Goal: Task Accomplishment & Management: Manage account settings

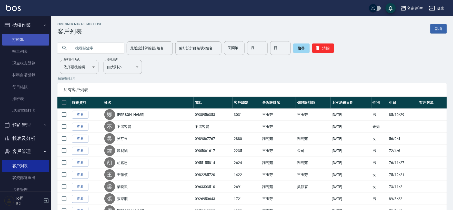
click at [32, 40] on link "打帳單" at bounding box center [25, 40] width 47 height 12
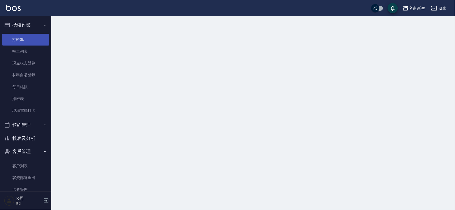
click at [32, 40] on link "打帳單" at bounding box center [25, 40] width 47 height 12
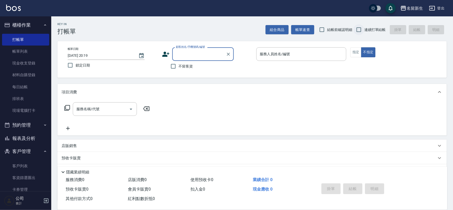
drag, startPoint x: 364, startPoint y: 29, endPoint x: 311, endPoint y: 52, distance: 58.0
click at [363, 28] on input "連續打單結帳" at bounding box center [358, 29] width 11 height 11
checkbox input "true"
click at [165, 50] on icon at bounding box center [166, 54] width 8 height 8
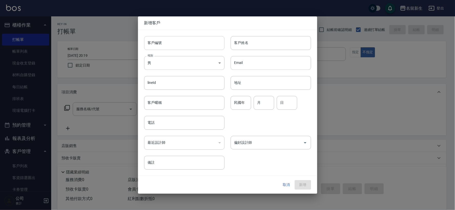
drag, startPoint x: 165, startPoint y: 50, endPoint x: 172, endPoint y: 45, distance: 9.1
click at [170, 45] on input "客戶編號" at bounding box center [184, 43] width 80 height 14
type input "3032"
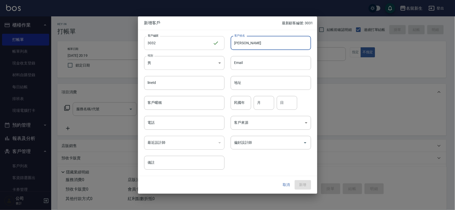
type input "[PERSON_NAME]"
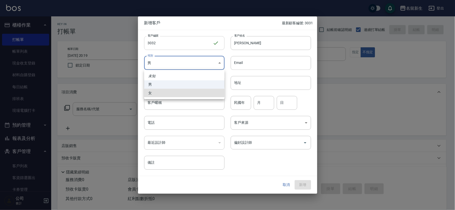
type input "[DEMOGRAPHIC_DATA]"
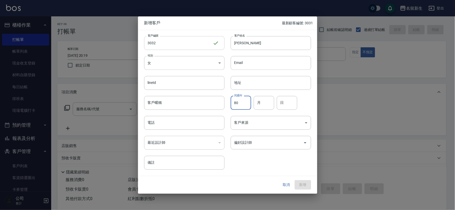
type input "80"
type input "10"
type input "12"
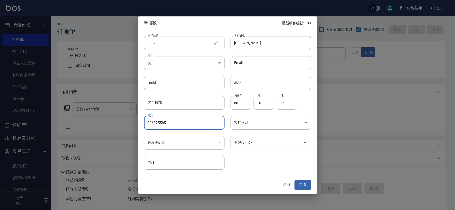
type input "096875585"
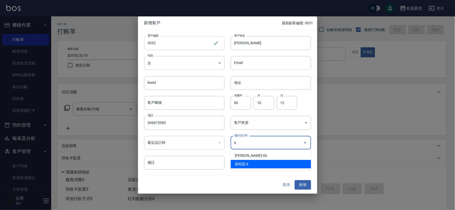
type input "謝宛茹"
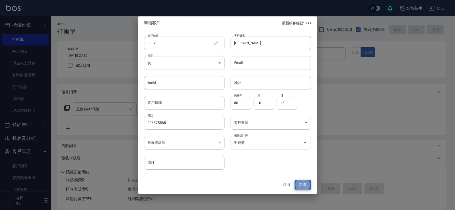
click at [295, 181] on button "新增" at bounding box center [303, 185] width 16 height 9
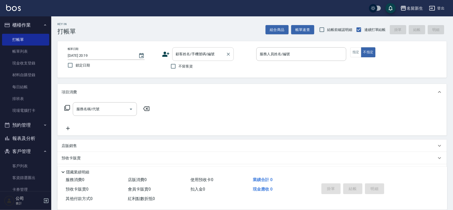
click at [178, 56] on input "顧客姓名/手機號碼/編號" at bounding box center [198, 54] width 49 height 9
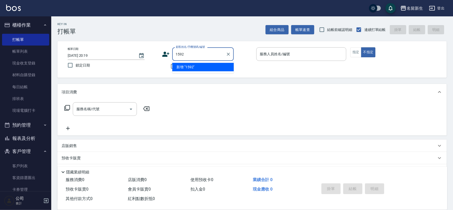
type input "1592"
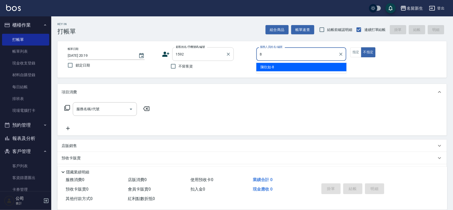
type input "8"
type button "false"
type input "[PERSON_NAME]-8"
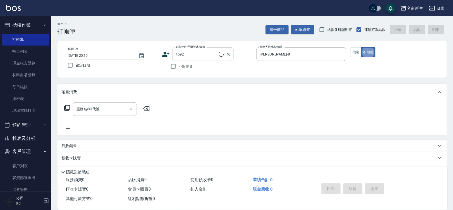
type input "[PERSON_NAME]/0923914160/1592"
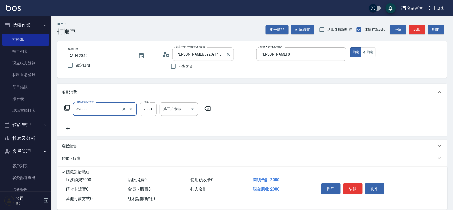
type input "2000以上染髮(42000)"
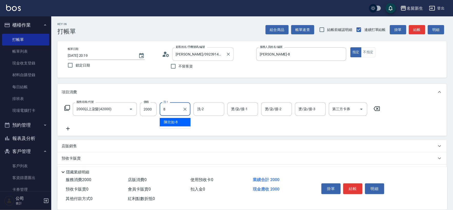
type input "[PERSON_NAME]-8"
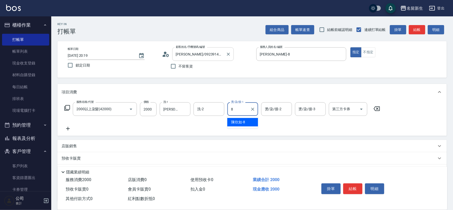
type input "[PERSON_NAME]-8"
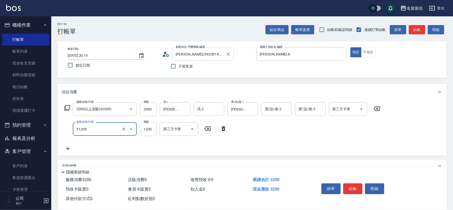
type input "原價801~1200護髮(51200)"
type input "600"
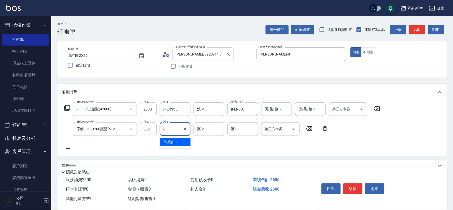
type input "[PERSON_NAME]-8"
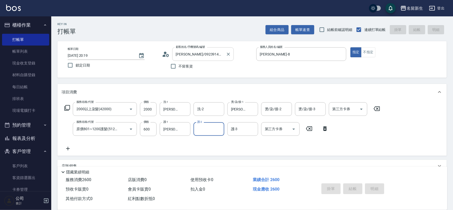
type input "[DATE] 20:20"
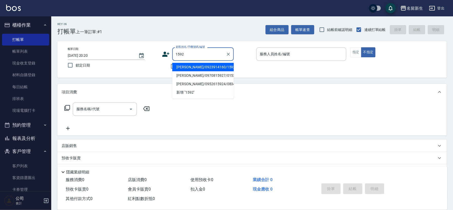
type input "1592"
type input "8"
type input "[PERSON_NAME]/0923914160/1592"
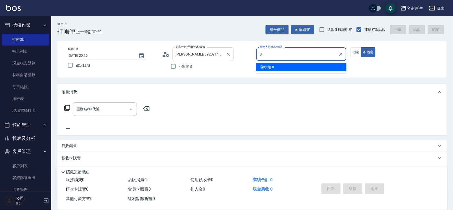
type input "[PERSON_NAME]-8"
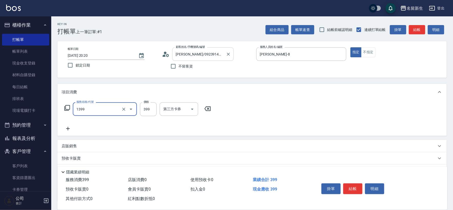
type input "健康洗髮(1399)"
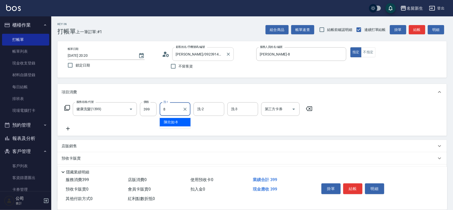
type input "[PERSON_NAME]-8"
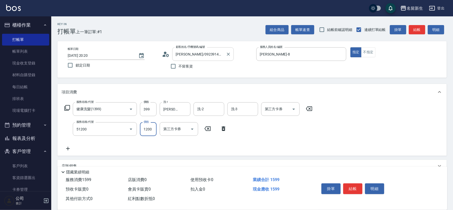
type input "原價801~1200護髮(51200)"
type input "600"
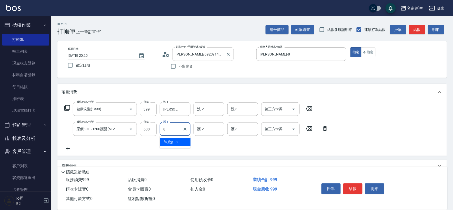
type input "[PERSON_NAME]-8"
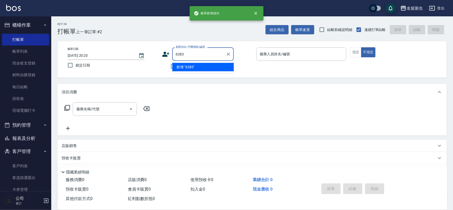
type input "6383"
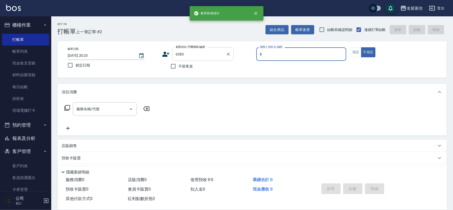
type input "[PERSON_NAME]-8"
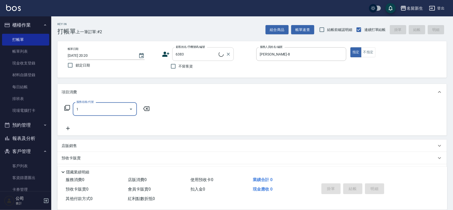
type input "12"
type input "[PERSON_NAME]/0921988089/6383"
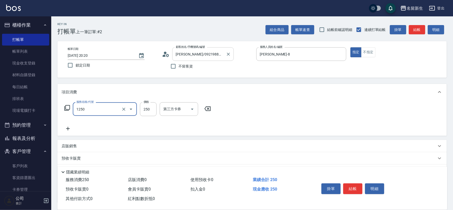
type input "洗髮250(1250)"
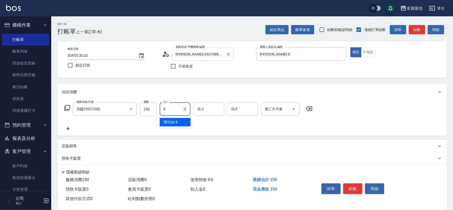
type input "[PERSON_NAME]-8"
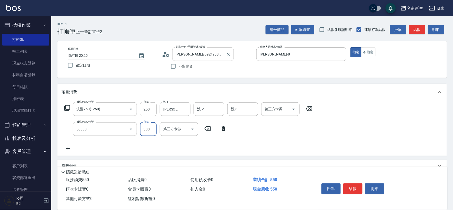
type input "自備護髮(50300)"
type input "200"
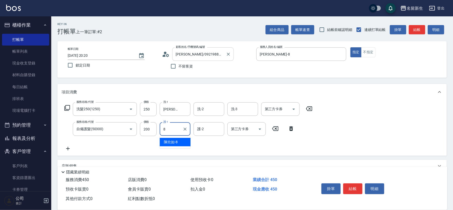
type input "[PERSON_NAME]-8"
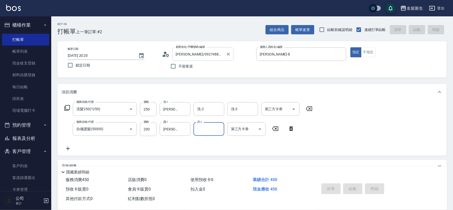
type input "[DATE] 20:21"
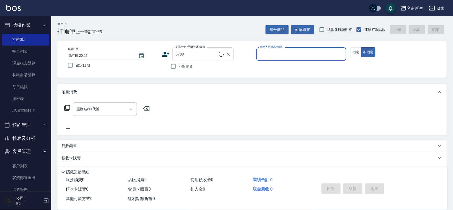
type input "[PERSON_NAME]/0921176143/5788"
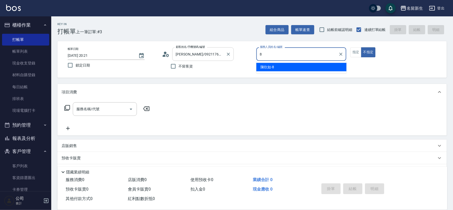
type input "[PERSON_NAME]-8"
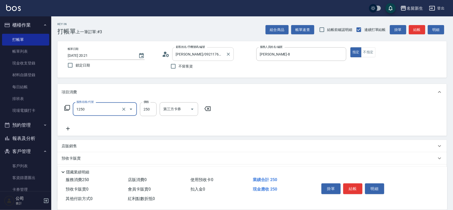
type input "洗髮250(1250)"
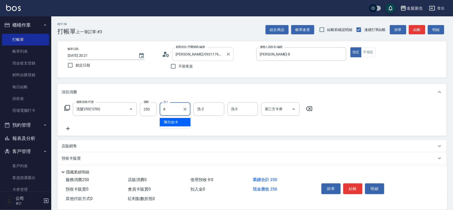
type input "[PERSON_NAME]-8"
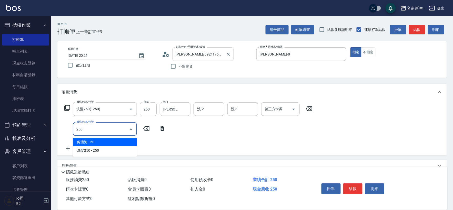
type input "剪瀏海(250)"
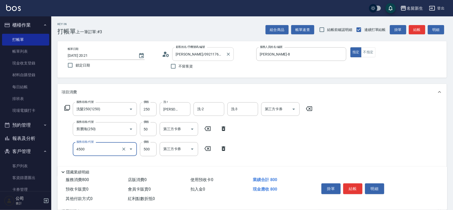
type input "補染(4500)"
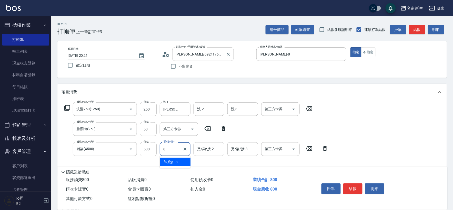
type input "[PERSON_NAME]-8"
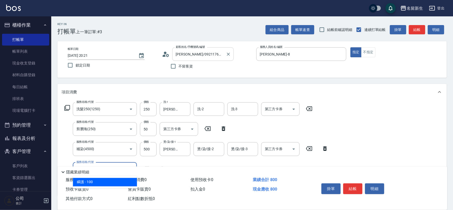
type input "瞬護(11001)"
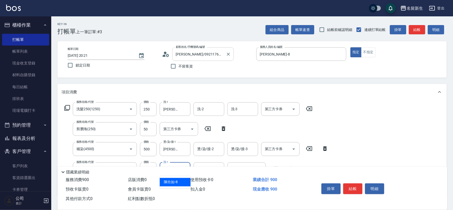
type input "[PERSON_NAME]-8"
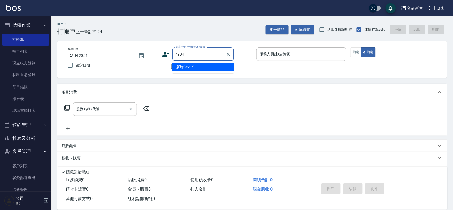
type input "4934"
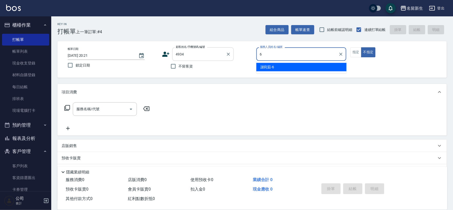
type input "謝宛茹-6"
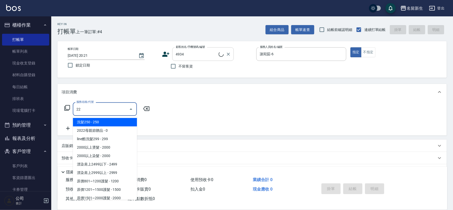
type input "225"
type input "[PERSON_NAME]/090006/4934"
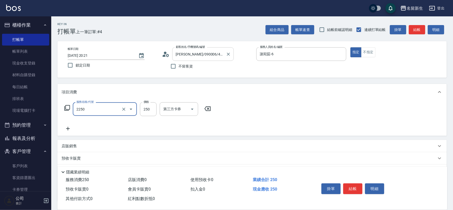
type input "剪髮(2250)"
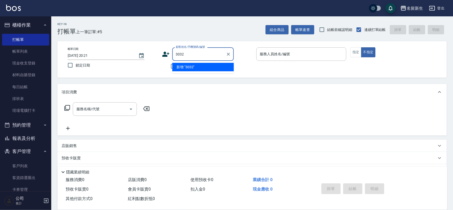
type input "3032"
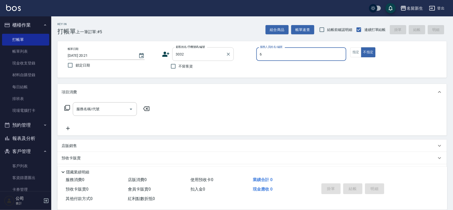
type input "謝宛茹-6"
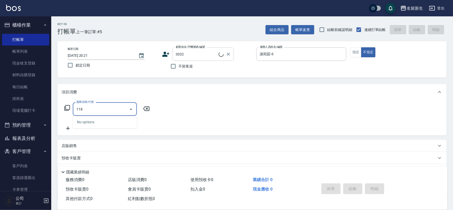
type input "1180"
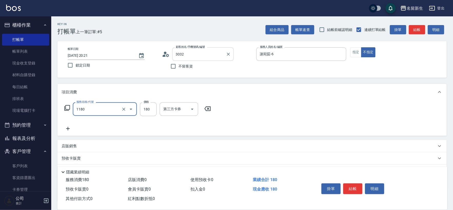
type input "[PERSON_NAME]/096875585/3032"
type input "洗髮(不指定活動)(1180)"
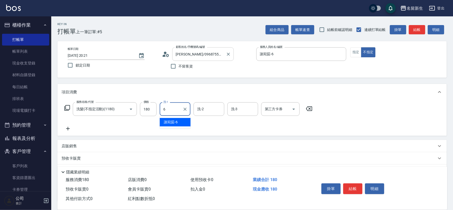
type input "謝宛茹-6"
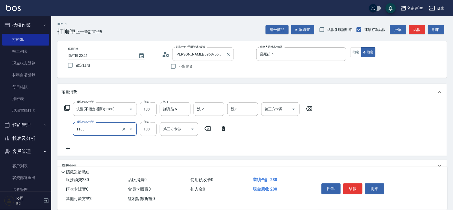
type input "補色洗(1100)"
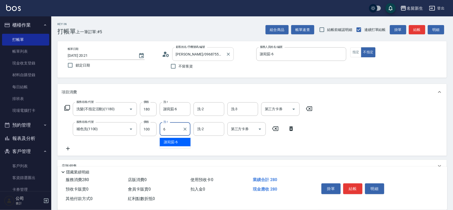
type input "謝宛茹-6"
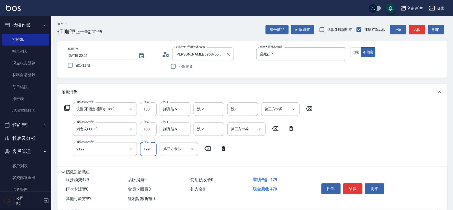
type input "不指定剪髮活動(2199)"
type input "潤絲(820)"
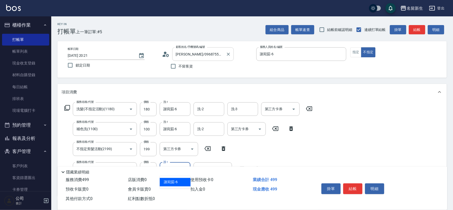
type input "謝宛茹-6"
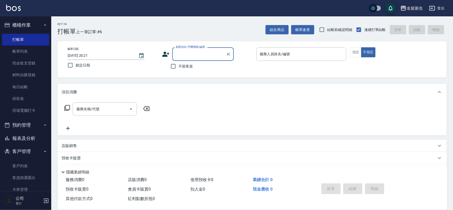
click at [34, 134] on button "報表及分析" at bounding box center [25, 138] width 47 height 13
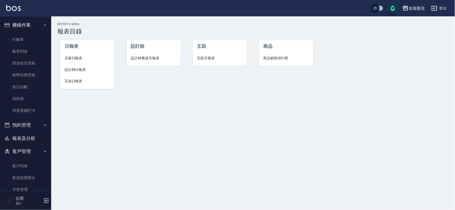
click at [148, 59] on span "設計師業績月報表" at bounding box center [154, 58] width 46 height 5
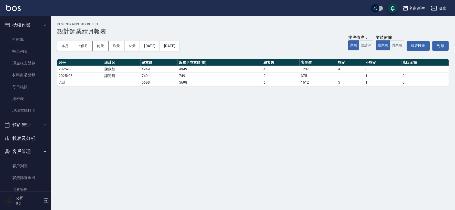
click at [40, 137] on button "報表及分析" at bounding box center [25, 138] width 47 height 13
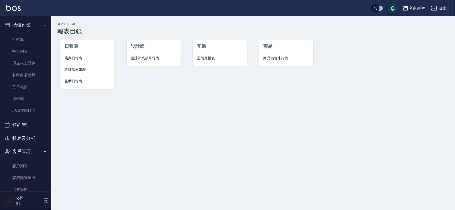
click at [85, 59] on span "店家日報表" at bounding box center [88, 58] width 46 height 5
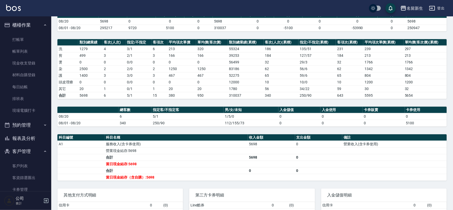
scroll to position [57, 0]
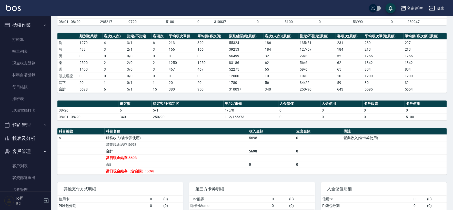
click at [20, 132] on button "報表及分析" at bounding box center [25, 138] width 47 height 13
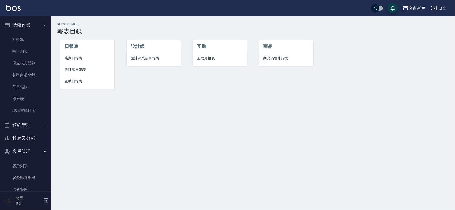
click at [144, 61] on span "設計師業績月報表" at bounding box center [154, 58] width 46 height 5
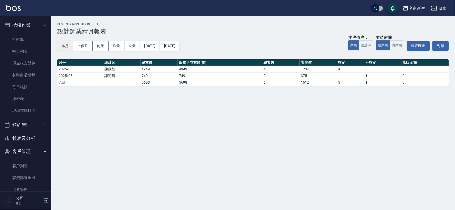
click at [72, 44] on button "本月" at bounding box center [65, 45] width 16 height 9
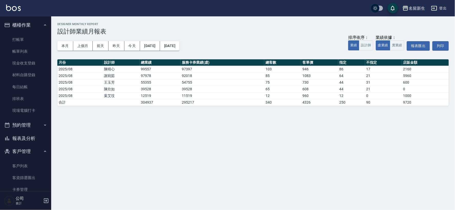
drag, startPoint x: 46, startPoint y: 134, endPoint x: 57, endPoint y: 125, distance: 14.4
click at [45, 134] on button "報表及分析" at bounding box center [25, 138] width 47 height 13
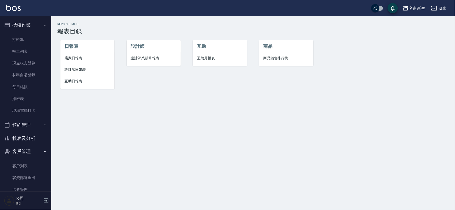
click at [80, 67] on span "設計師日報表" at bounding box center [88, 69] width 46 height 5
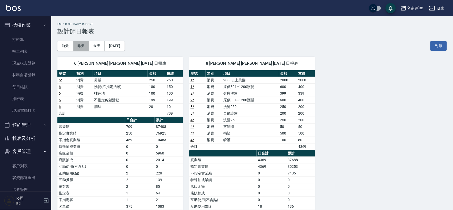
click at [85, 48] on button "昨天" at bounding box center [81, 45] width 16 height 9
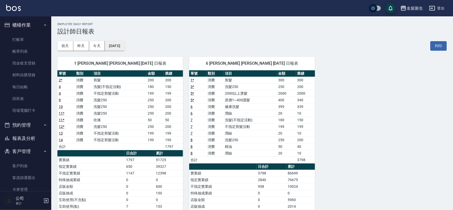
click at [109, 46] on button "[DATE]" at bounding box center [114, 45] width 19 height 9
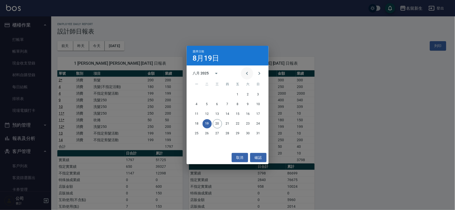
click at [246, 73] on icon "Previous month" at bounding box center [247, 73] width 6 height 6
click at [260, 116] on button "20" at bounding box center [258, 114] width 9 height 9
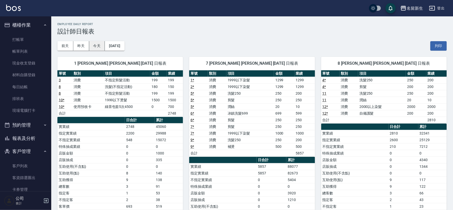
click at [100, 46] on button "今天" at bounding box center [97, 45] width 16 height 9
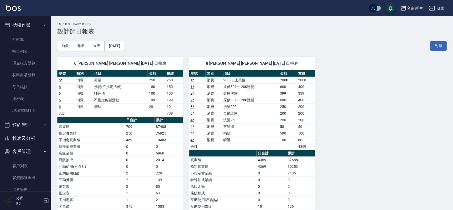
click at [32, 135] on button "報表及分析" at bounding box center [25, 138] width 47 height 13
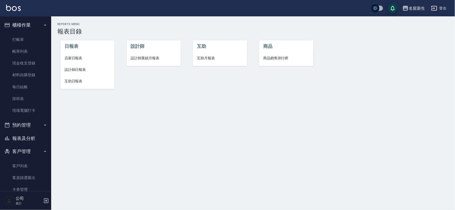
click at [81, 57] on span "店家日報表" at bounding box center [88, 58] width 46 height 5
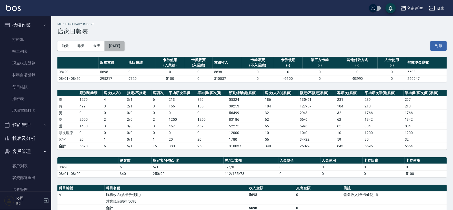
click at [124, 47] on button "[DATE]" at bounding box center [114, 45] width 19 height 9
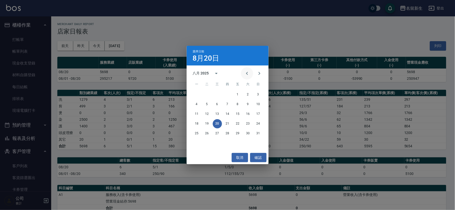
click at [250, 72] on button "Previous month" at bounding box center [247, 73] width 12 height 12
click at [260, 114] on button "20" at bounding box center [258, 114] width 9 height 9
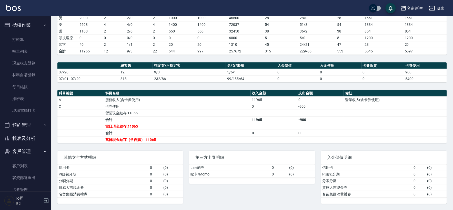
scroll to position [96, 0]
drag, startPoint x: 110, startPoint y: 124, endPoint x: 107, endPoint y: 126, distance: 3.7
click at [108, 126] on td "當日現金結存:11065" at bounding box center [177, 126] width 146 height 7
drag, startPoint x: 104, startPoint y: 125, endPoint x: 193, endPoint y: 141, distance: 90.8
click at [193, 141] on tbody "A1 服務收入(含卡券使用) 11965 0 營業收入(含卡券使用) C 卡券使用 0 -900 營業現金結存:11065 合計 11965 -900 當日現…" at bounding box center [251, 120] width 389 height 47
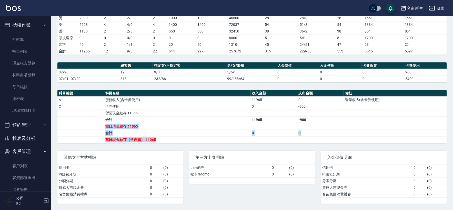
click at [193, 141] on td "當日現金結存（含自購）:11065" at bounding box center [177, 140] width 146 height 7
drag, startPoint x: 182, startPoint y: 142, endPoint x: 103, endPoint y: 127, distance: 80.9
click at [104, 132] on tbody "A1 服務收入(含卡券使用) 11965 0 營業收入(含卡券使用) C 卡券使用 0 -900 營業現金結存:11065 合計 11965 -900 當日現…" at bounding box center [251, 120] width 389 height 47
click at [100, 122] on td "a dense table" at bounding box center [80, 120] width 47 height 7
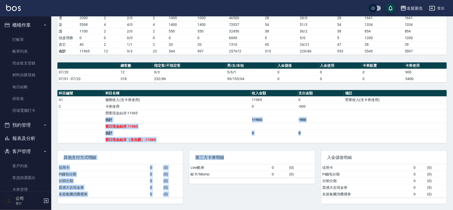
drag, startPoint x: 101, startPoint y: 122, endPoint x: 234, endPoint y: 188, distance: 148.1
click at [234, 188] on div "名留新生 [DATE] 店家日報表 列印時間： [DATE][PHONE_NUMBER]:30 Merchant Daily Report 店家日報表 [DA…" at bounding box center [251, 65] width 401 height 289
click at [210, 141] on td "當日現金結存（含自購）:11065" at bounding box center [177, 140] width 146 height 7
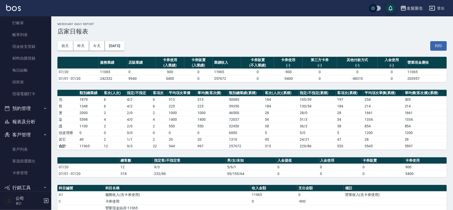
scroll to position [25, 0]
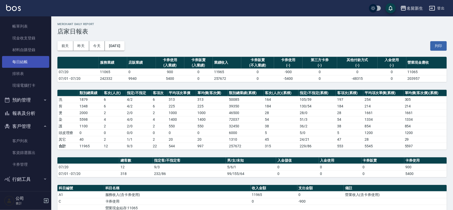
click at [32, 65] on link "每日結帳" at bounding box center [25, 62] width 47 height 12
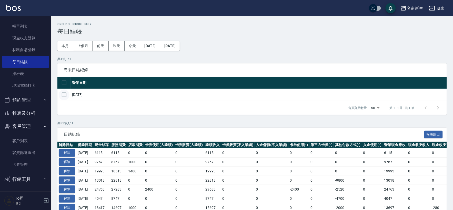
click at [62, 93] on input "checkbox" at bounding box center [64, 95] width 11 height 11
checkbox input "true"
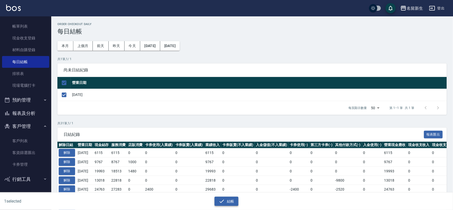
click at [230, 198] on button "結帳" at bounding box center [226, 201] width 24 height 9
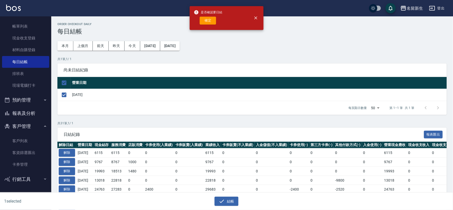
click at [206, 22] on button "確定" at bounding box center [208, 21] width 16 height 8
checkbox input "false"
